Goal: Task Accomplishment & Management: Use online tool/utility

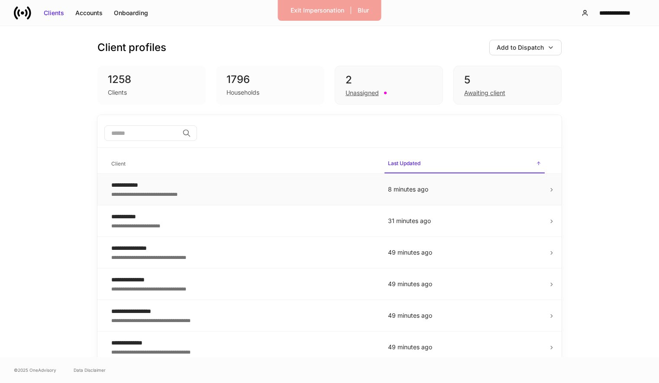
click at [243, 194] on div "**********" at bounding box center [242, 194] width 263 height 9
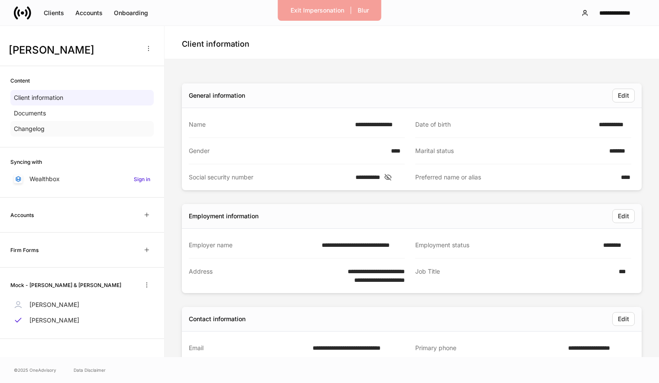
click at [83, 129] on div "Changelog" at bounding box center [81, 129] width 143 height 16
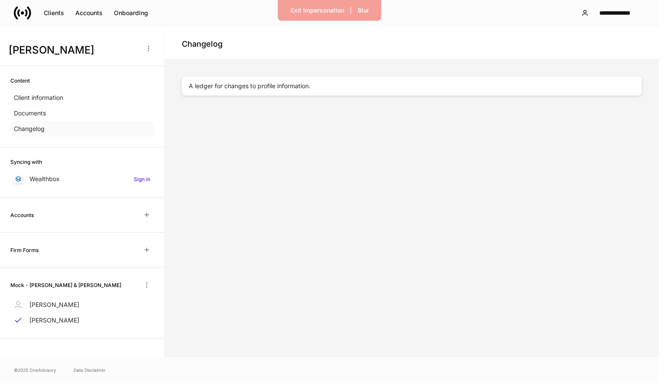
click at [40, 127] on p "Changelog" at bounding box center [29, 129] width 31 height 9
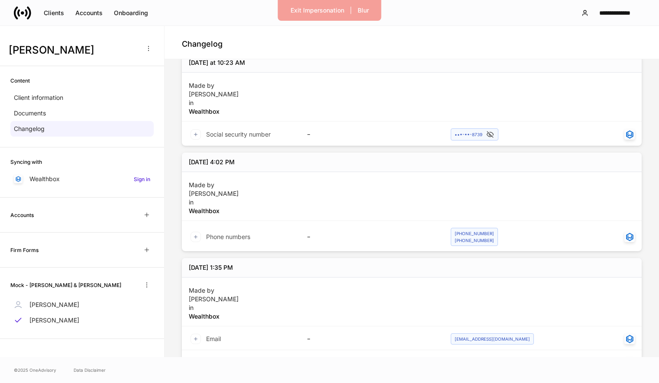
scroll to position [483, 0]
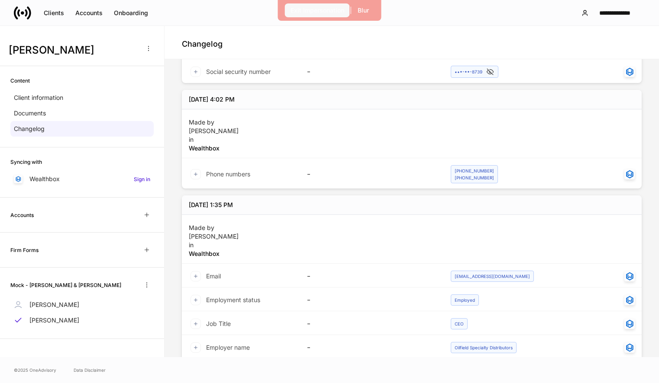
click at [326, 14] on div "Exit Impersonation" at bounding box center [317, 10] width 54 height 9
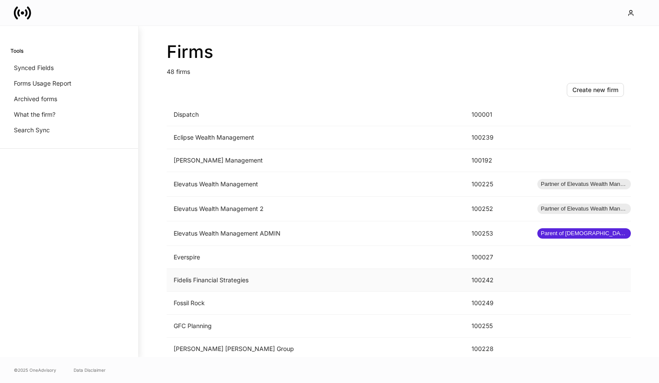
scroll to position [585, 0]
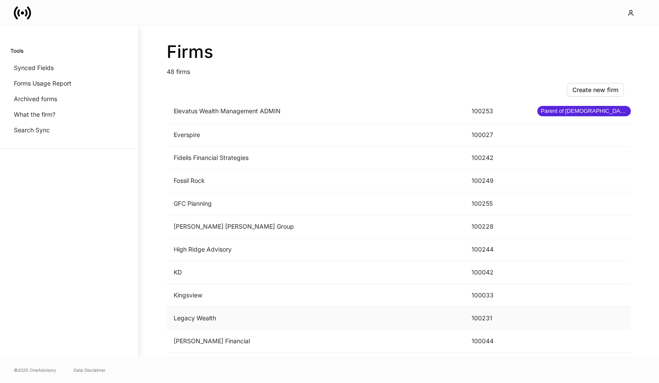
click at [292, 313] on td "Legacy Wealth" at bounding box center [316, 318] width 298 height 23
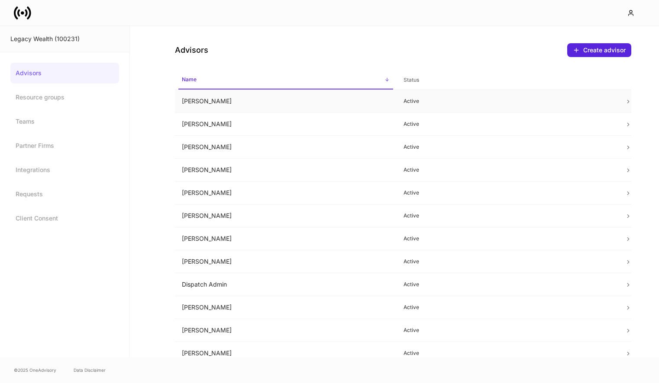
click at [246, 97] on td "Andrea Ross" at bounding box center [286, 101] width 222 height 23
click at [298, 106] on td "Andrea Ross" at bounding box center [286, 101] width 222 height 23
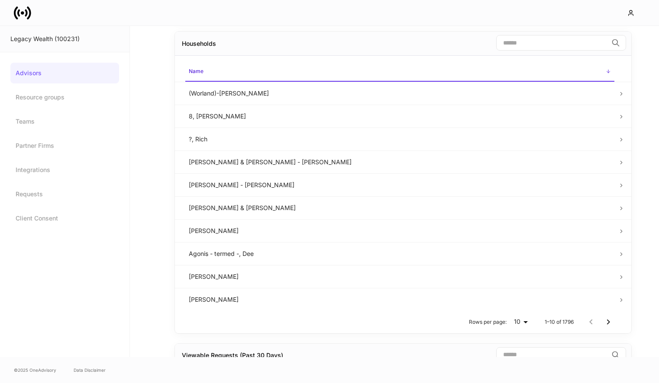
scroll to position [323, 0]
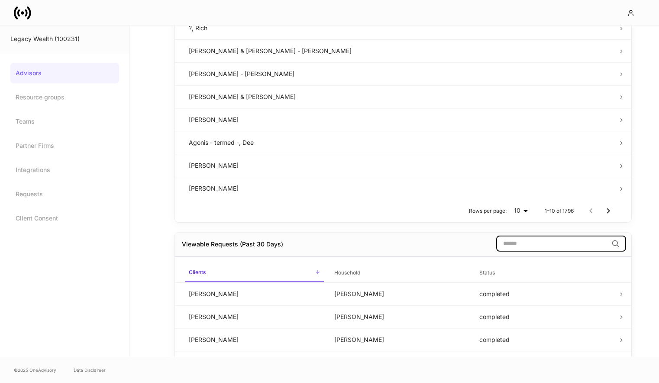
click at [510, 245] on input "search" at bounding box center [552, 244] width 112 height 16
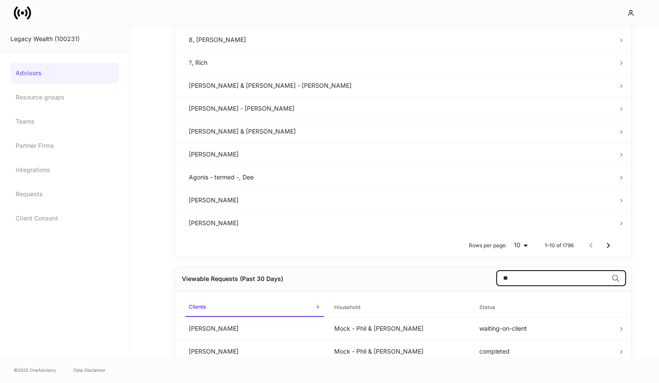
scroll to position [315, 0]
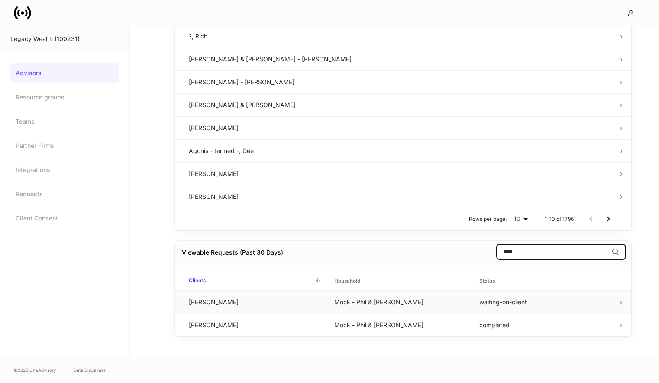
type input "****"
click at [412, 306] on td "Mock - Phil & Cynthia" at bounding box center [399, 302] width 145 height 23
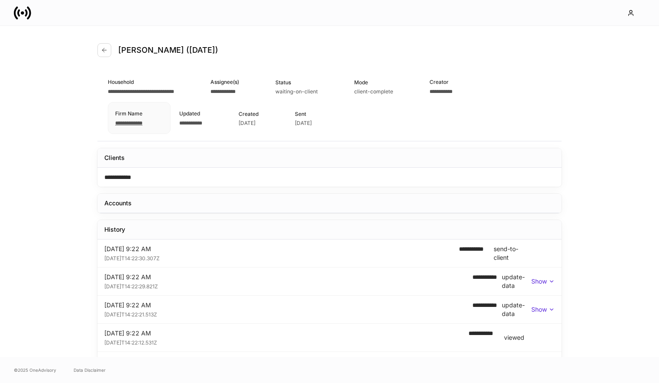
scroll to position [22, 0]
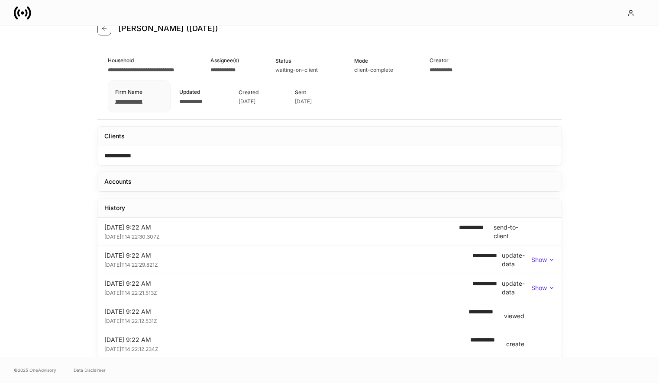
click at [101, 28] on icon "button" at bounding box center [104, 28] width 7 height 7
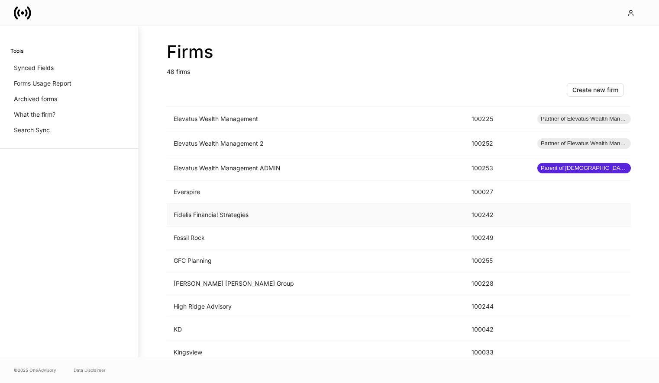
scroll to position [670, 0]
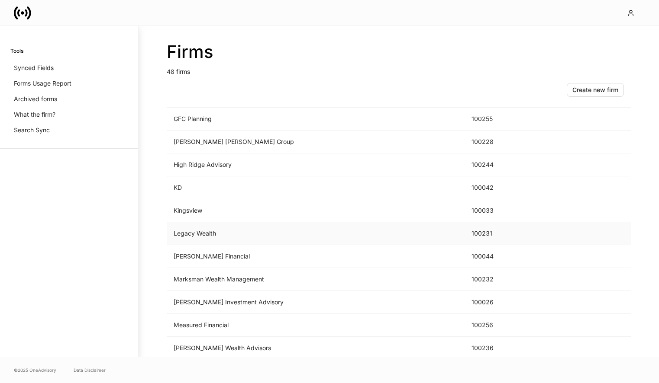
click at [188, 231] on td "Legacy Wealth" at bounding box center [316, 233] width 298 height 23
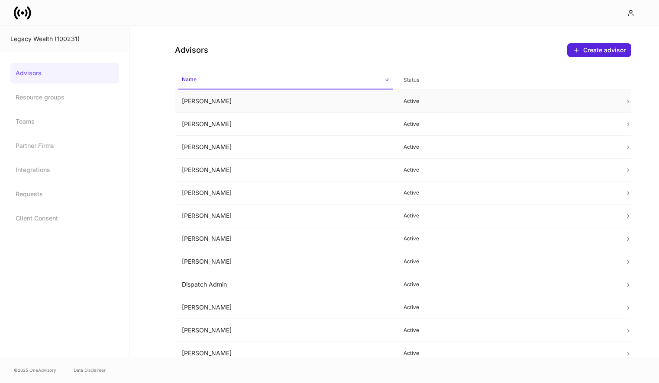
click at [222, 104] on td "Andrea Ross" at bounding box center [286, 101] width 222 height 23
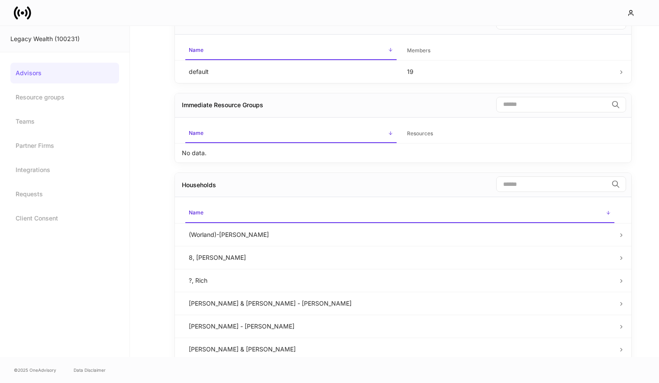
scroll to position [317, 0]
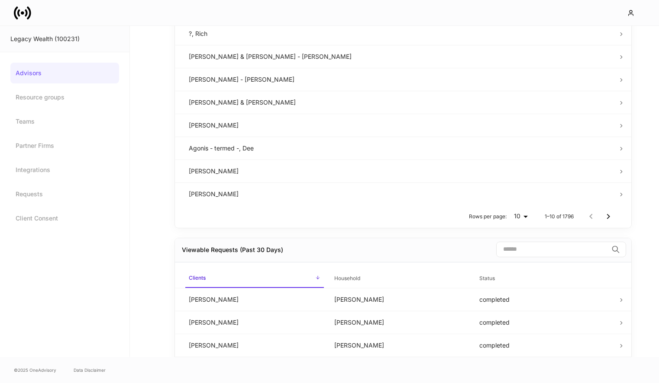
click at [553, 250] on input "search" at bounding box center [552, 250] width 112 height 16
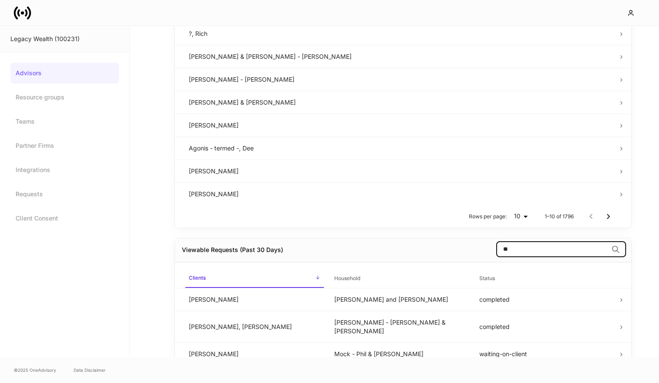
scroll to position [315, 0]
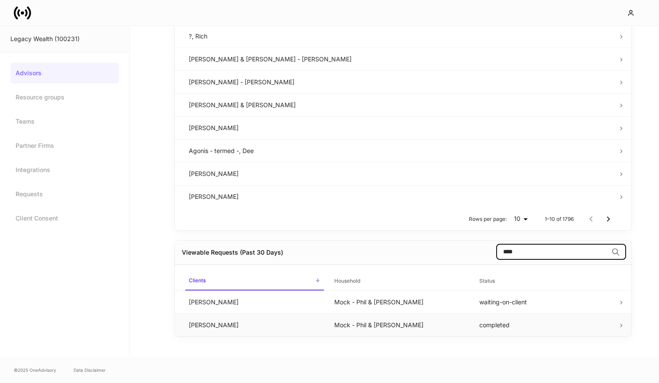
type input "****"
click at [367, 324] on td "Mock - Phil & Cynthia" at bounding box center [399, 325] width 145 height 23
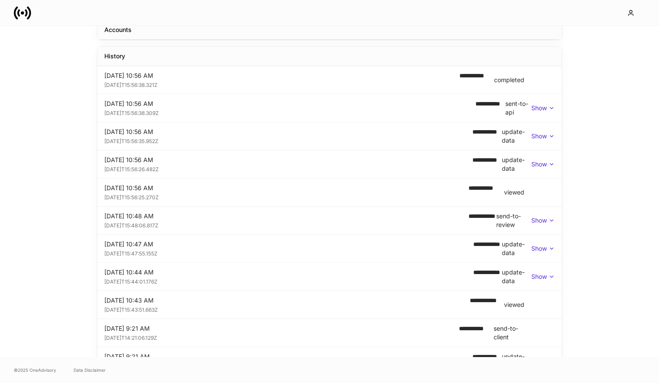
scroll to position [306, 0]
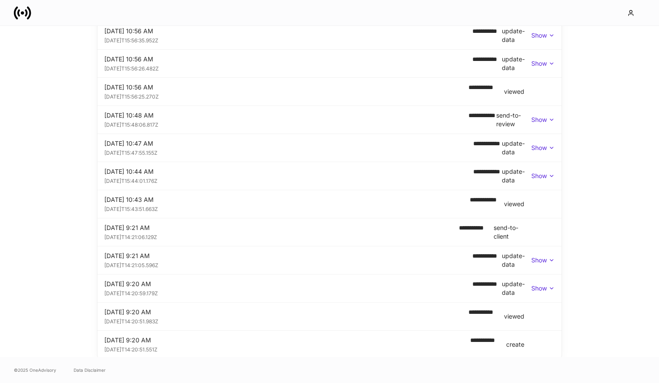
click at [375, 236] on div "2025-09-26T14:21:06.129Z" at bounding box center [278, 236] width 348 height 9
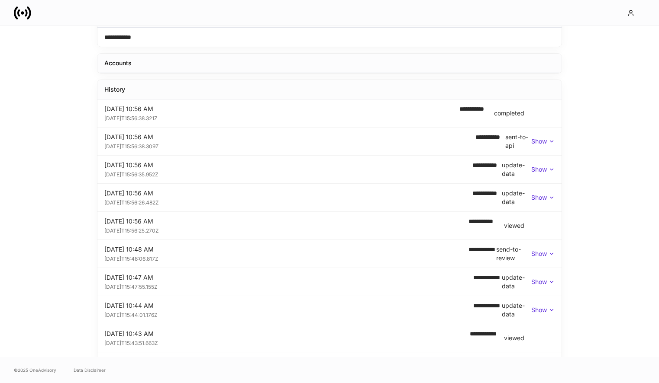
scroll to position [0, 0]
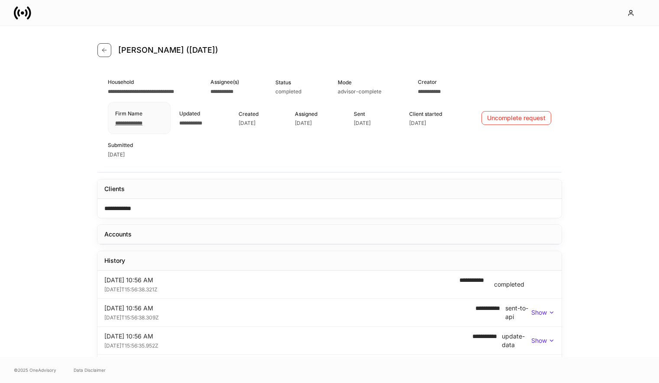
click at [110, 55] on button "button" at bounding box center [104, 50] width 14 height 14
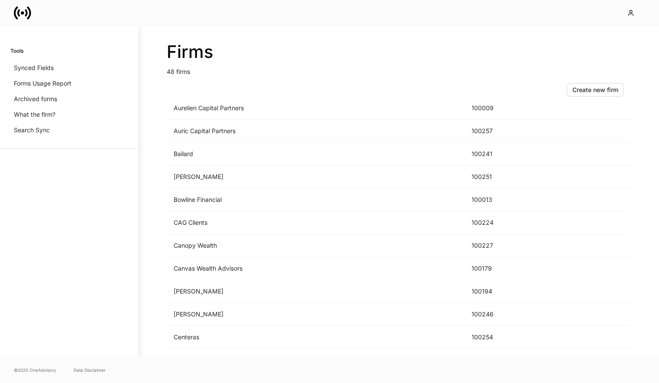
scroll to position [107, 0]
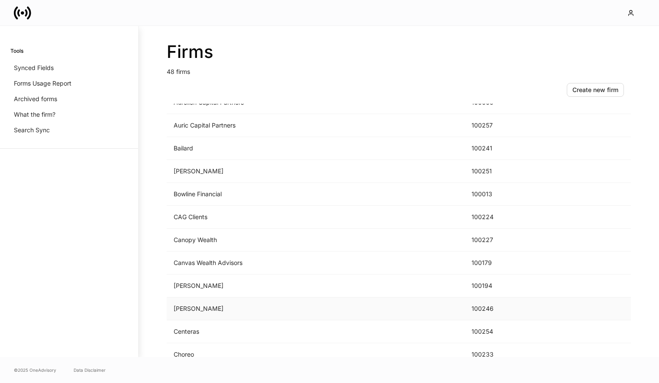
click at [329, 307] on td "[PERSON_NAME]" at bounding box center [316, 309] width 298 height 23
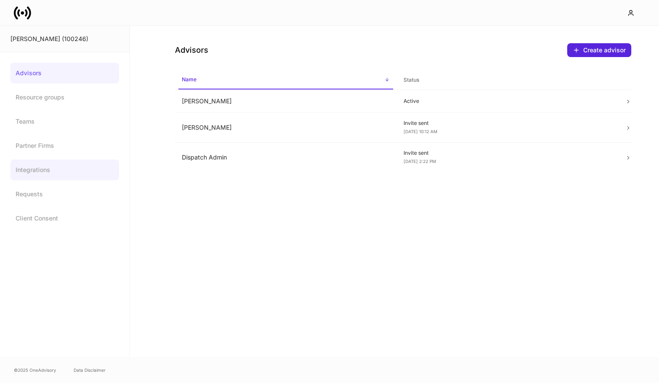
click at [39, 180] on link "Integrations" at bounding box center [64, 170] width 109 height 21
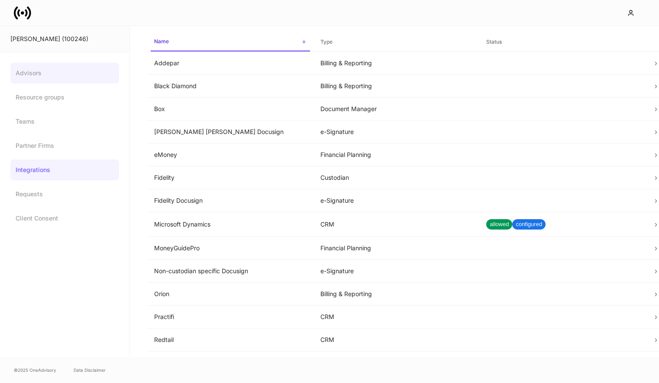
click at [36, 71] on link "Advisors" at bounding box center [64, 73] width 109 height 21
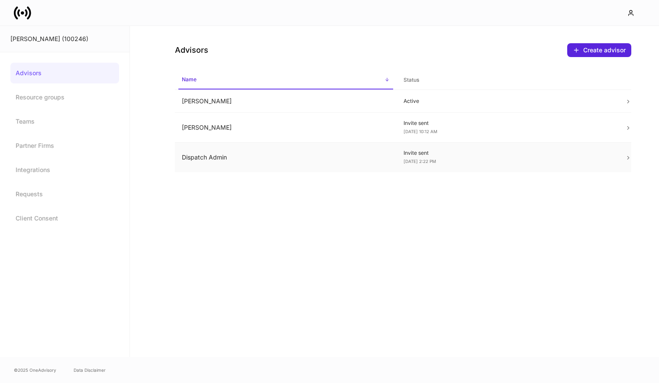
click at [241, 156] on td "Dispatch Admin" at bounding box center [286, 158] width 222 height 30
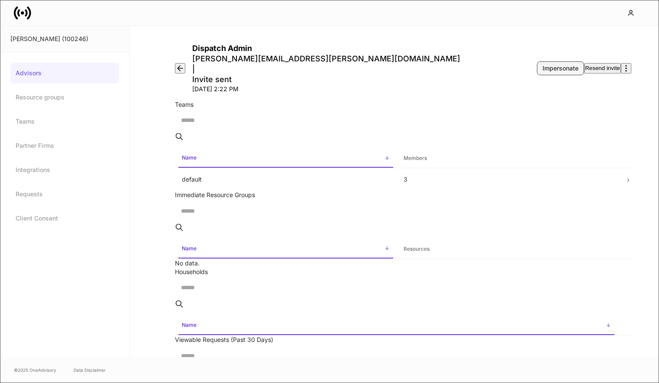
click at [542, 64] on div "Impersonate" at bounding box center [560, 68] width 36 height 9
